Goal: Information Seeking & Learning: Check status

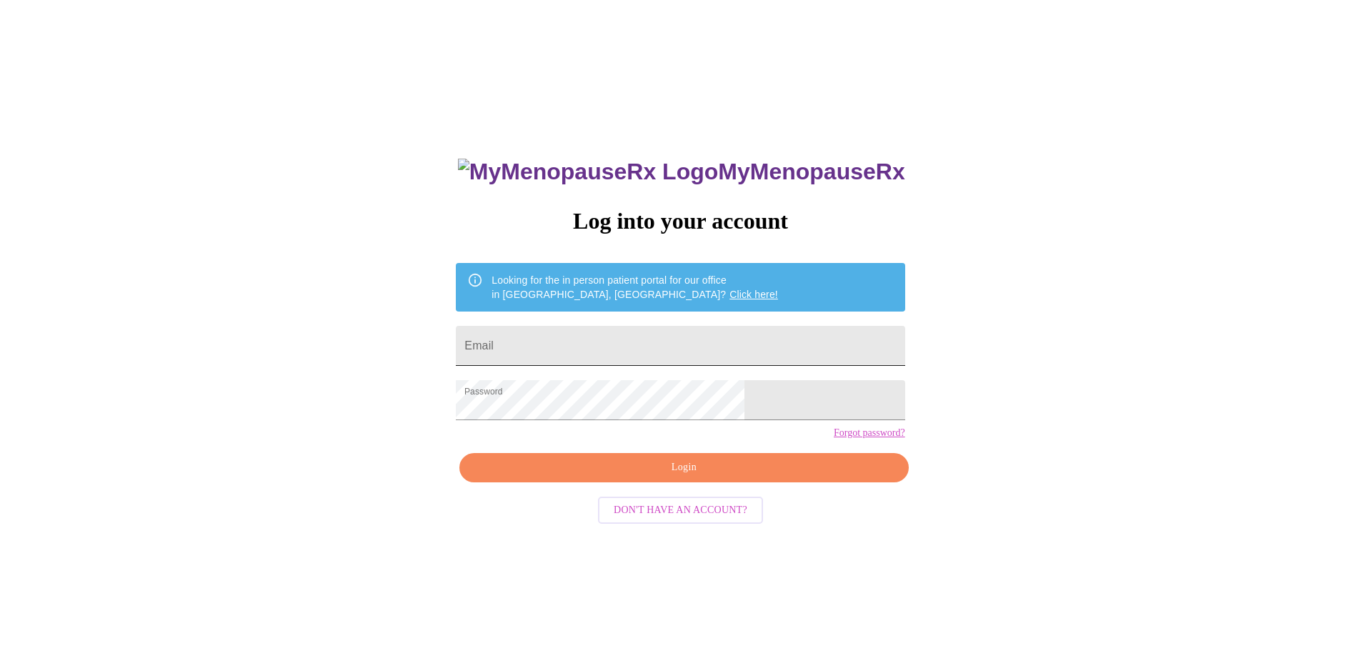
drag, startPoint x: 592, startPoint y: 339, endPoint x: 602, endPoint y: 336, distance: 10.4
click at [593, 339] on input "Email" at bounding box center [680, 346] width 449 height 40
type input "[PERSON_NAME][EMAIL_ADDRESS][PERSON_NAME][DOMAIN_NAME]"
click at [651, 477] on span "Login" at bounding box center [684, 468] width 416 height 18
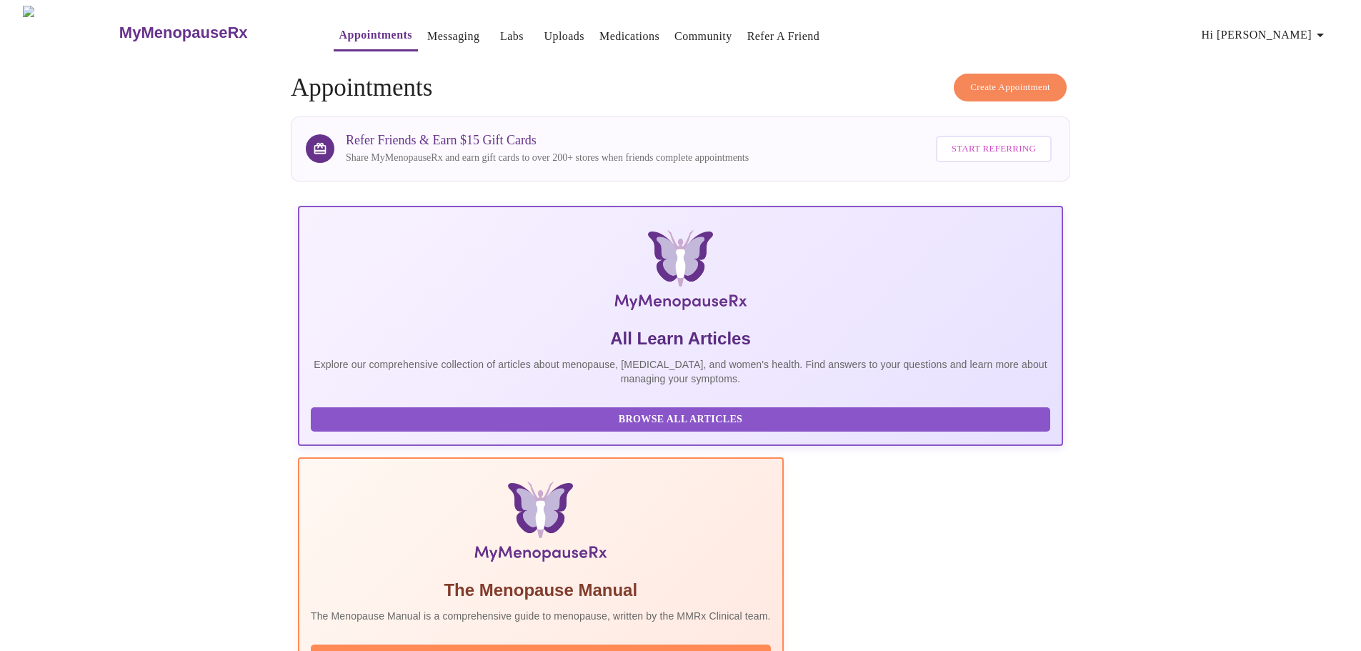
click at [500, 29] on link "Labs" at bounding box center [512, 36] width 24 height 20
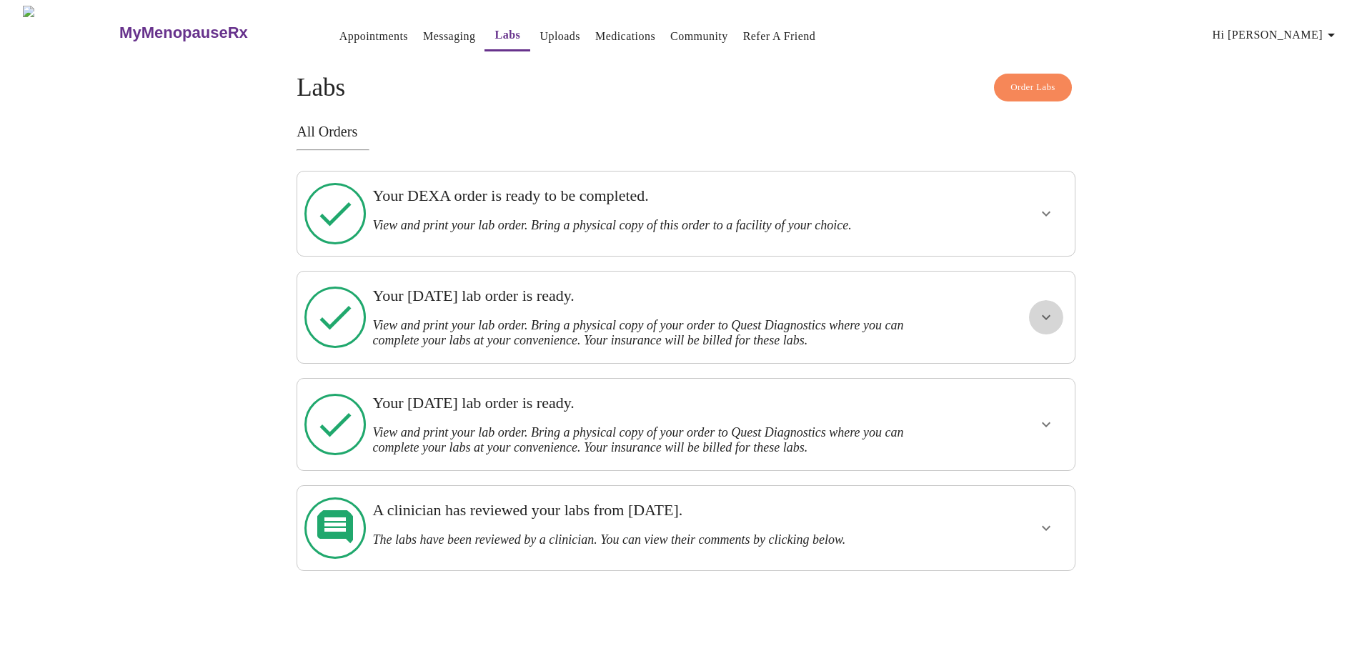
click at [1047, 315] on icon "show more" at bounding box center [1046, 317] width 9 height 5
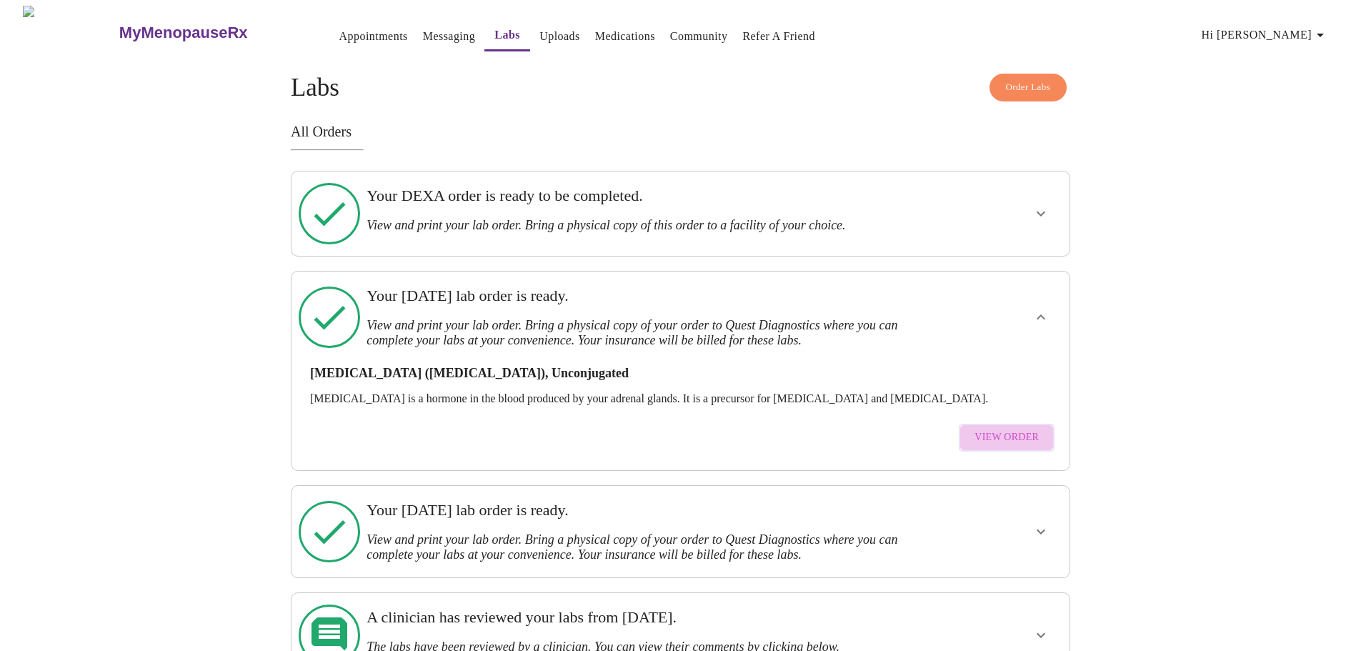
click at [1028, 429] on span "View Order" at bounding box center [1007, 438] width 64 height 18
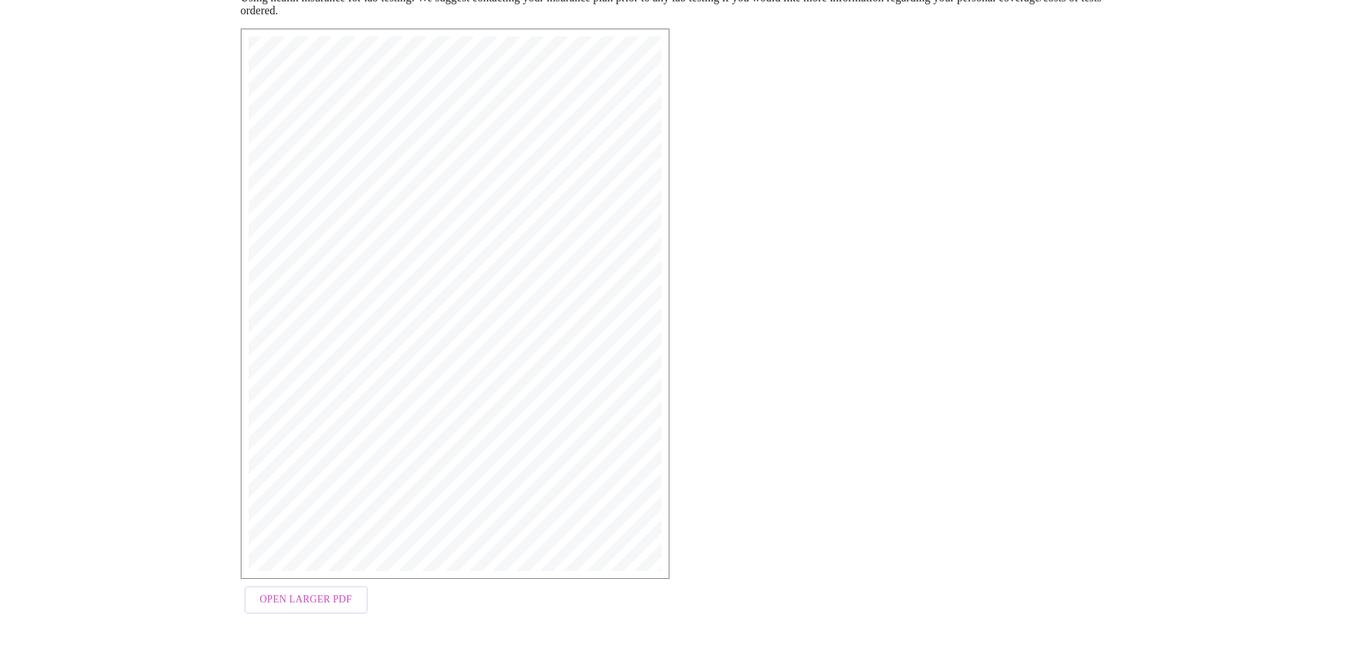
scroll to position [228, 0]
click at [313, 604] on span "Open Larger PDF" at bounding box center [306, 599] width 92 height 18
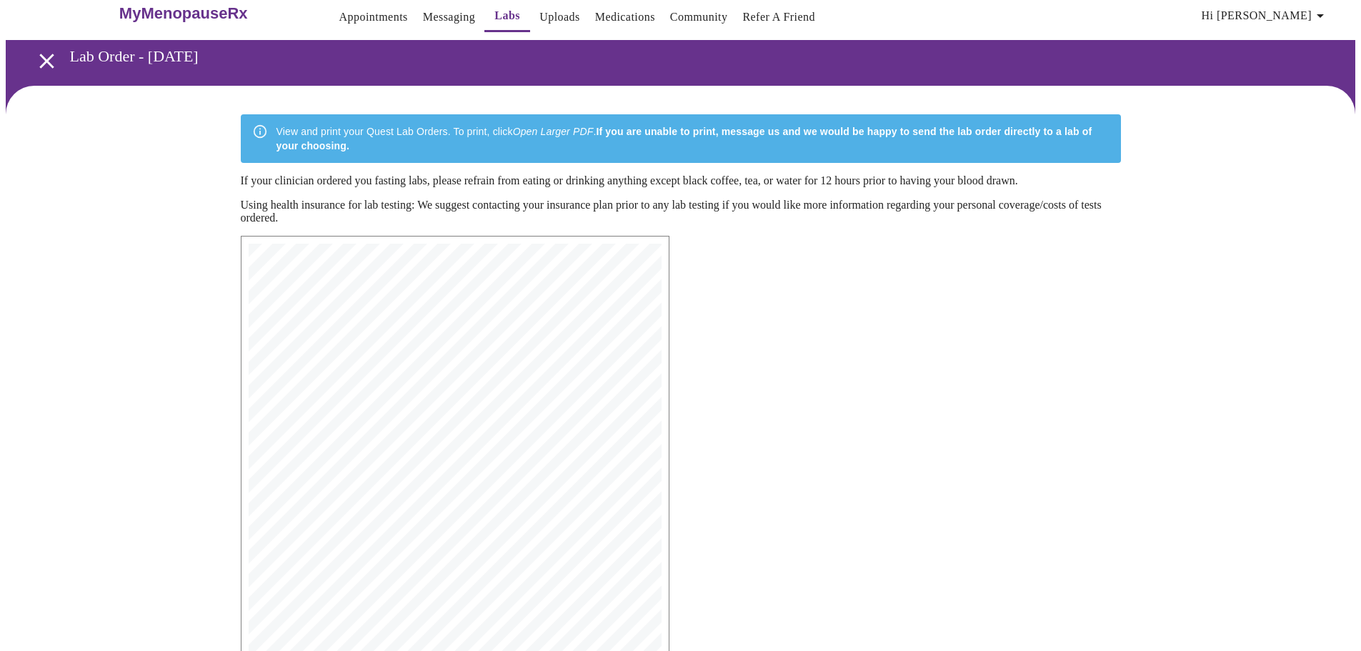
scroll to position [14, 0]
